Goal: Information Seeking & Learning: Learn about a topic

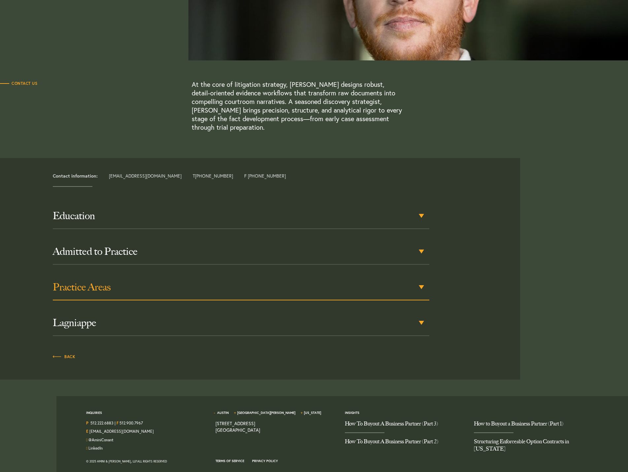
scroll to position [141, 0]
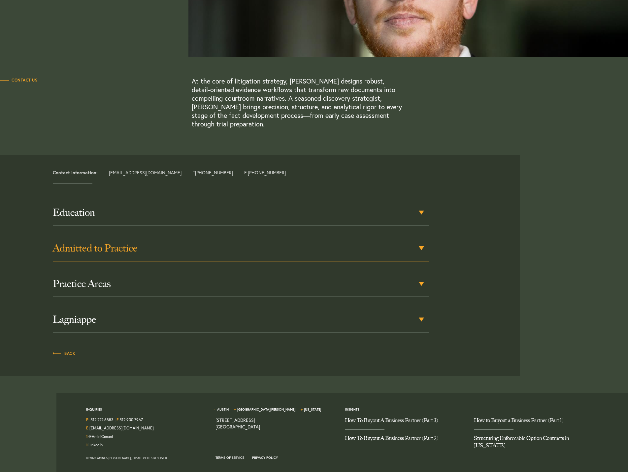
click at [424, 248] on div "Admitted to Practice" at bounding box center [241, 249] width 377 height 26
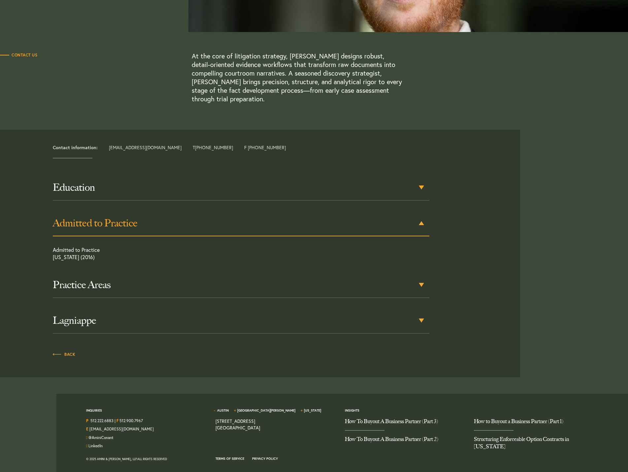
scroll to position [166, 0]
click at [421, 186] on div "Education" at bounding box center [241, 188] width 377 height 26
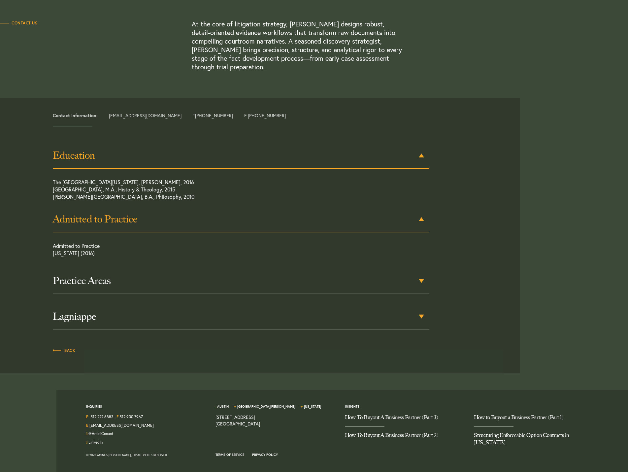
scroll to position [200, 0]
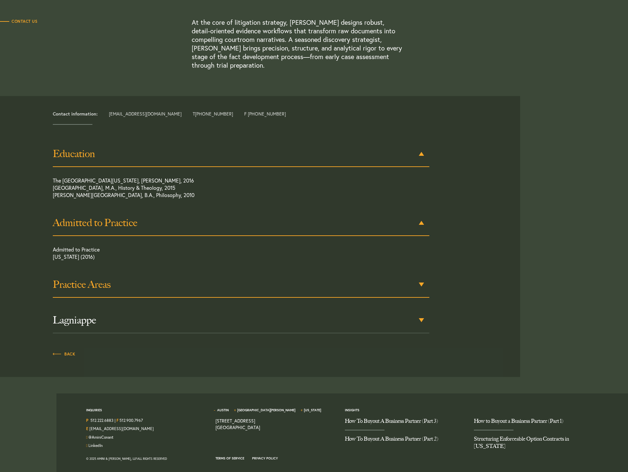
click at [422, 285] on div "Practice Areas" at bounding box center [241, 285] width 377 height 26
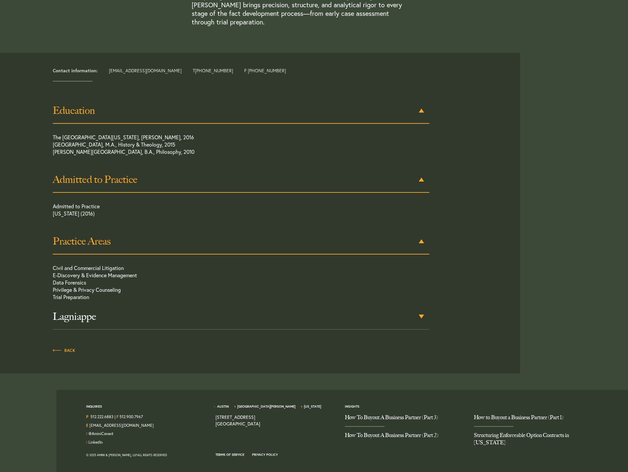
scroll to position [247, 0]
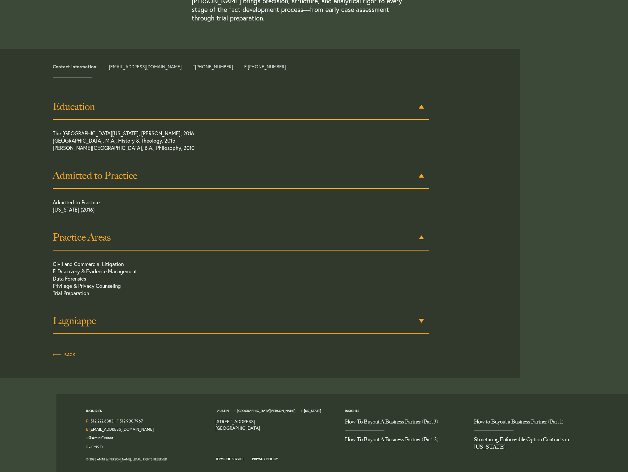
click at [421, 318] on h3 "Lagniappe" at bounding box center [241, 321] width 377 height 12
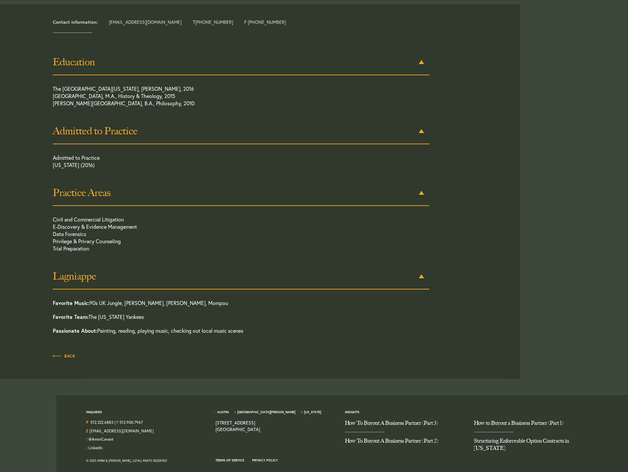
scroll to position [294, 0]
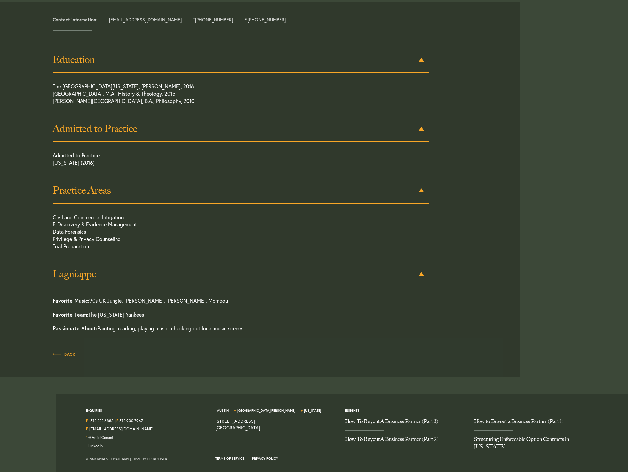
click at [92, 274] on h3 "Lagniappe" at bounding box center [241, 274] width 377 height 12
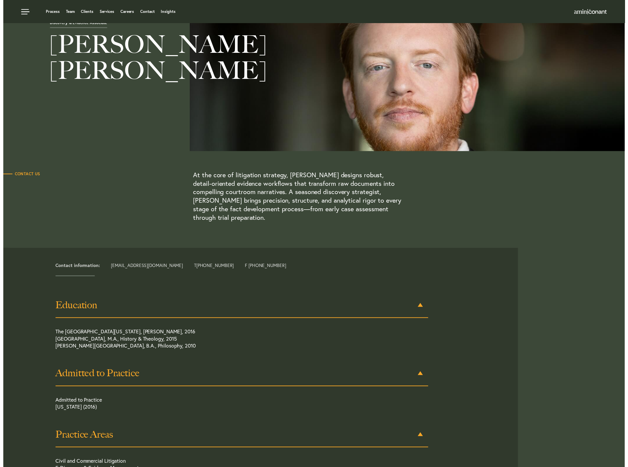
scroll to position [0, 0]
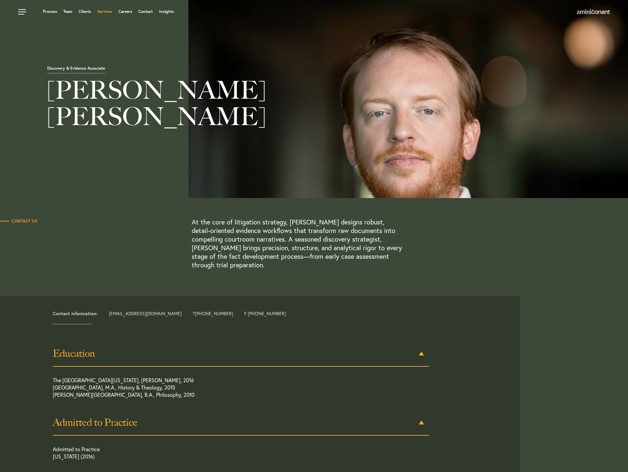
click at [105, 13] on link "Services" at bounding box center [104, 12] width 15 height 4
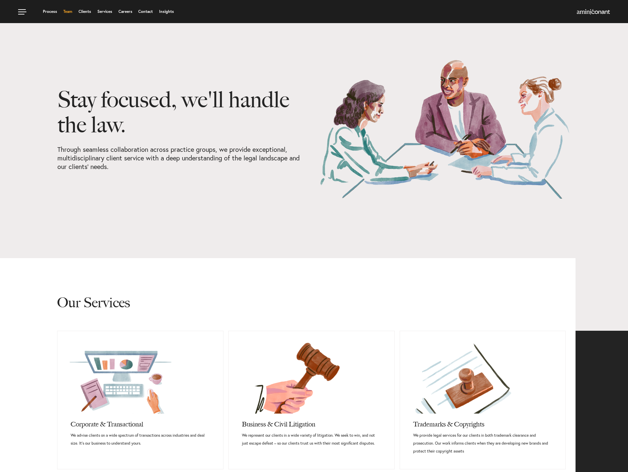
click at [63, 12] on link "Team" at bounding box center [67, 12] width 9 height 4
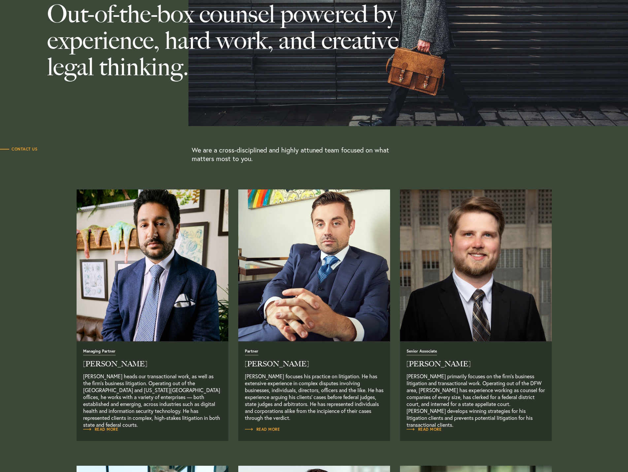
scroll to position [99, 0]
